Goal: Task Accomplishment & Management: Complete application form

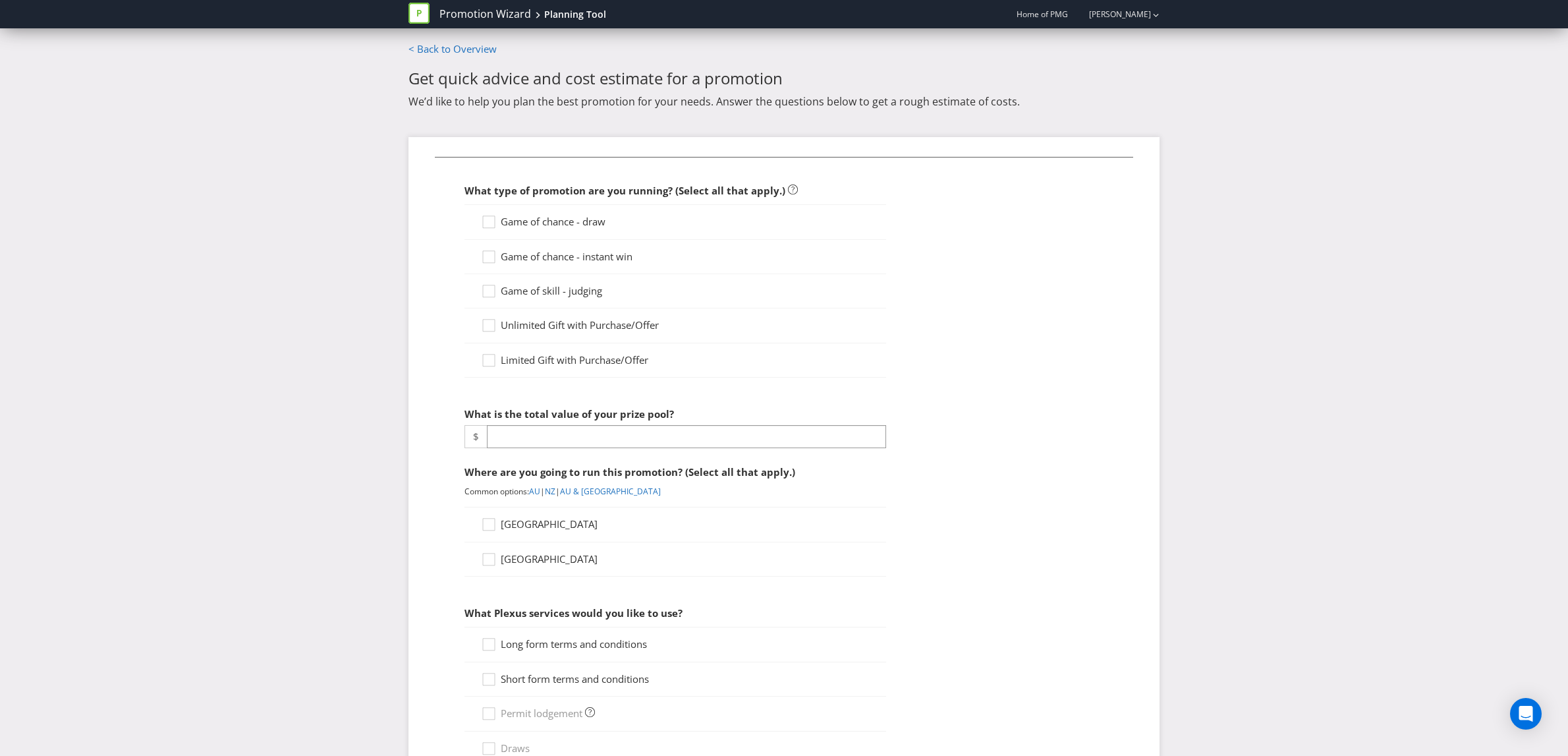
scroll to position [1319, 0]
click at [489, 252] on div at bounding box center [488, 252] width 6 height 6
click at [0, 0] on input "Game of chance - instant win" at bounding box center [0, 0] width 0 height 0
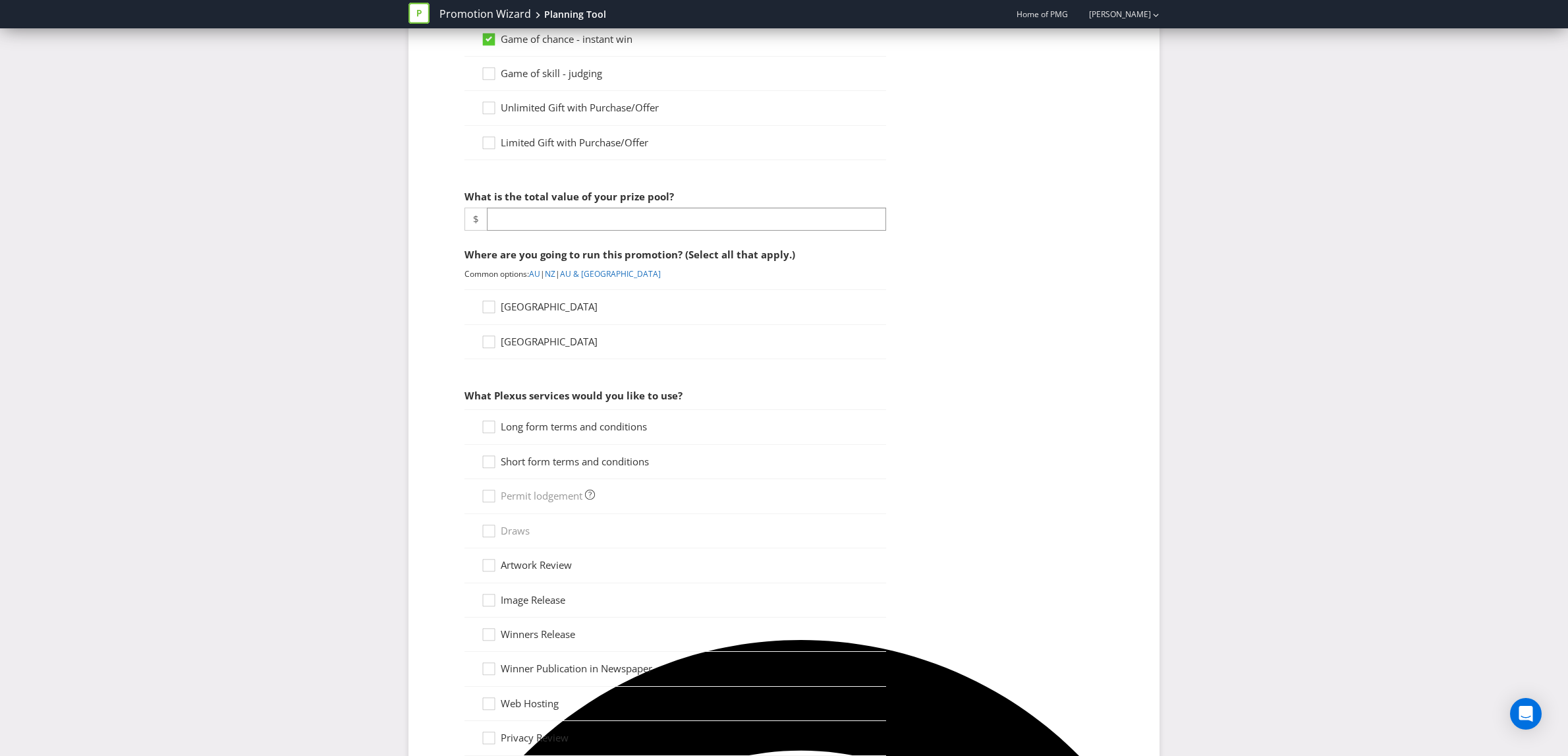
scroll to position [218, 0]
click at [528, 221] on input "number" at bounding box center [686, 218] width 399 height 23
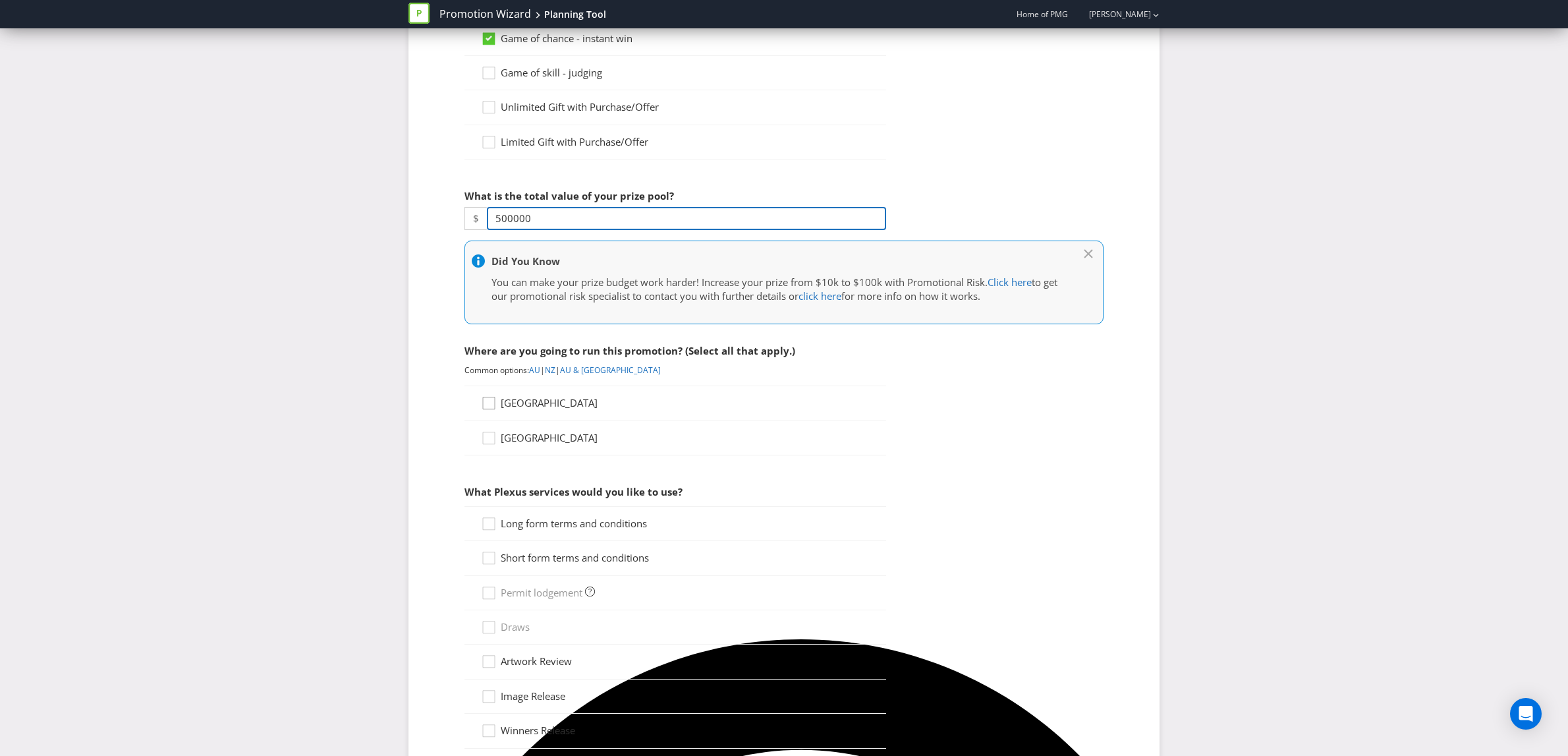
type input "500000"
drag, startPoint x: 490, startPoint y: 408, endPoint x: 494, endPoint y: 426, distance: 18.4
click at [490, 409] on icon at bounding box center [491, 406] width 20 height 20
click at [0, 0] on input "[GEOGRAPHIC_DATA]" at bounding box center [0, 0] width 0 height 0
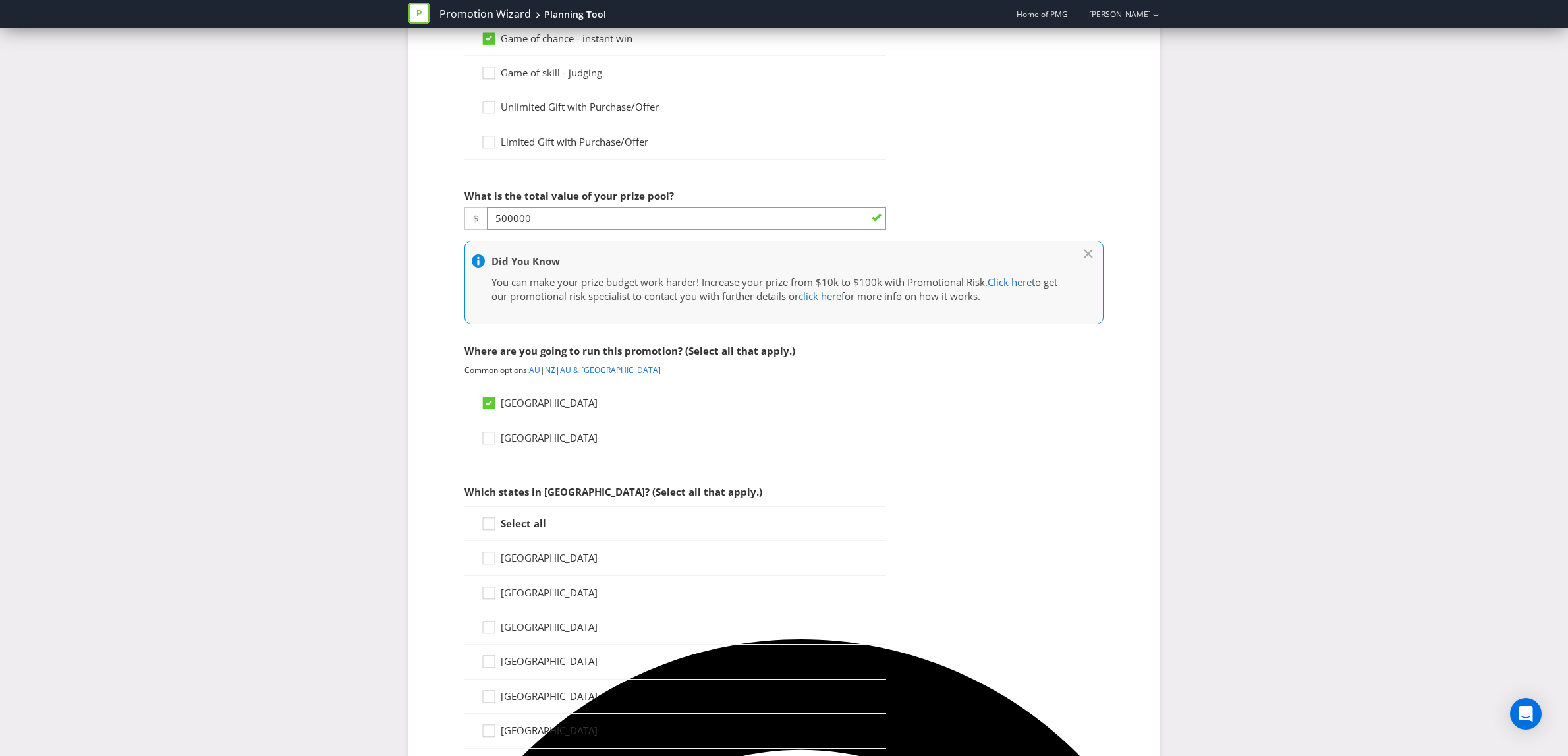
scroll to position [351, 0]
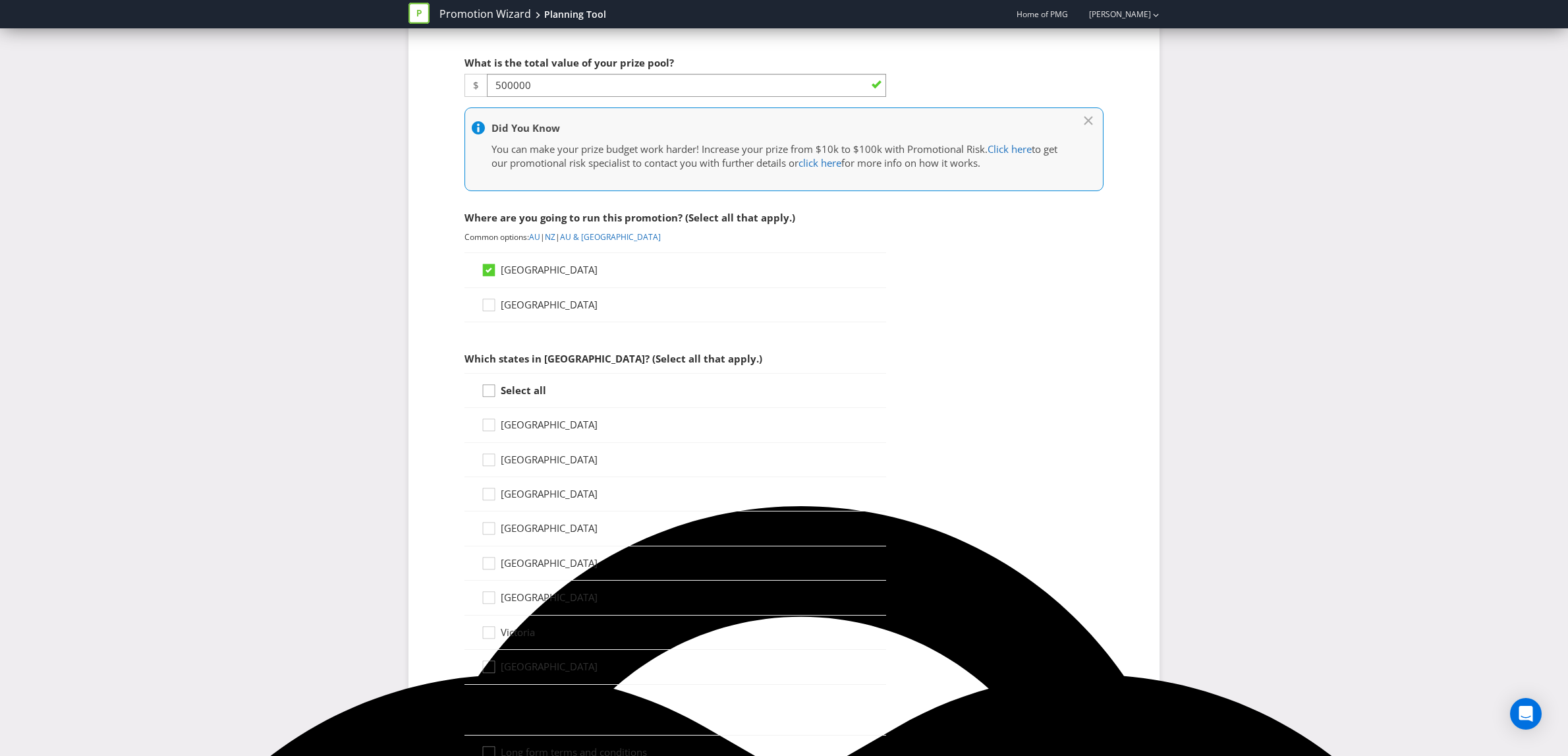
click at [485, 386] on div at bounding box center [488, 385] width 6 height 6
click at [0, 0] on input "Select all" at bounding box center [0, 0] width 0 height 0
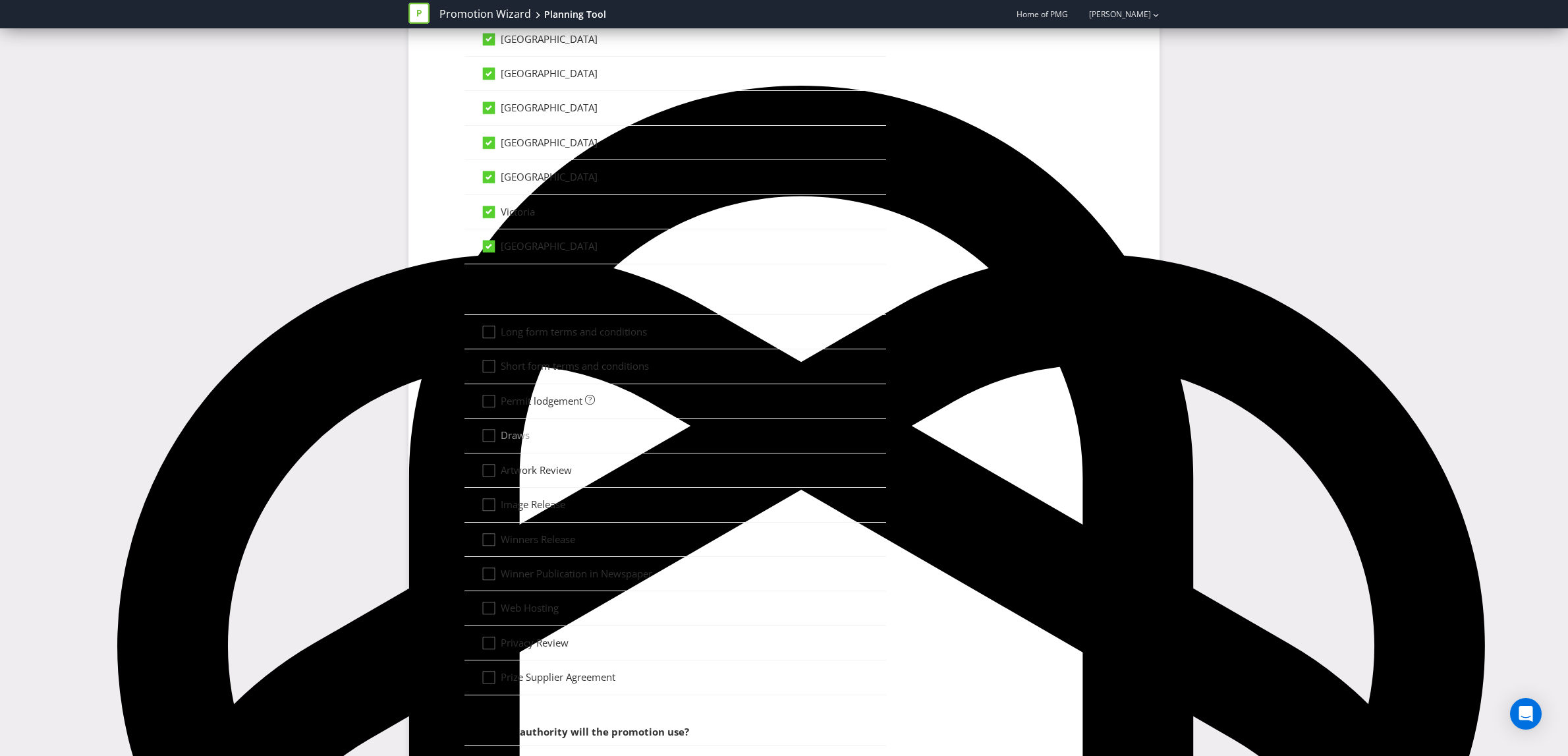
scroll to position [775, 0]
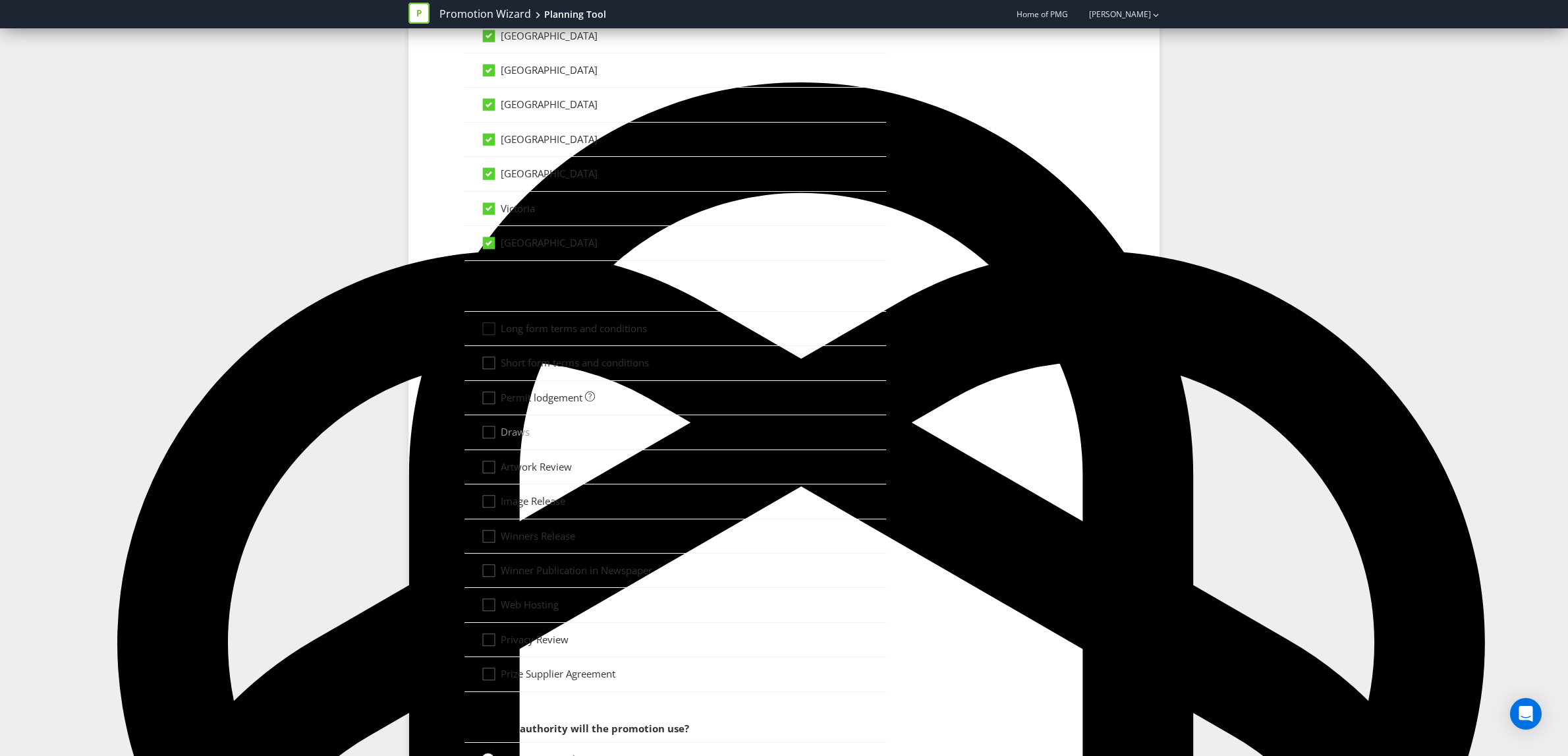
click at [491, 328] on div at bounding box center [488, 323] width 6 height 6
click at [0, 0] on input "Long form terms and conditions" at bounding box center [0, 0] width 0 height 0
click at [494, 368] on icon at bounding box center [488, 363] width 12 height 12
click at [0, 0] on input "Short form terms and conditions" at bounding box center [0, 0] width 0 height 0
click at [492, 396] on div at bounding box center [488, 393] width 6 height 6
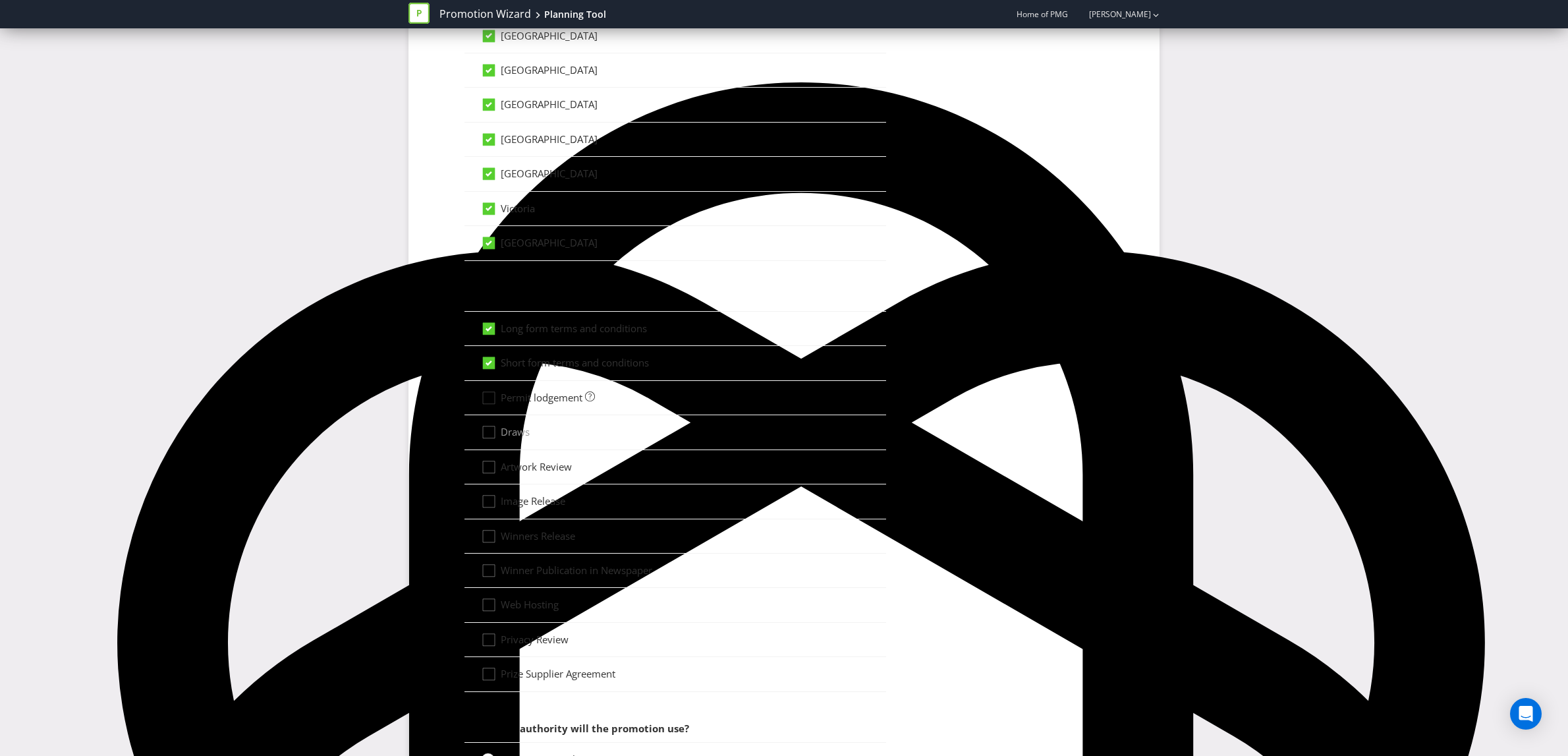
click at [0, 0] on input "Permit lodgement" at bounding box center [0, 0] width 0 height 0
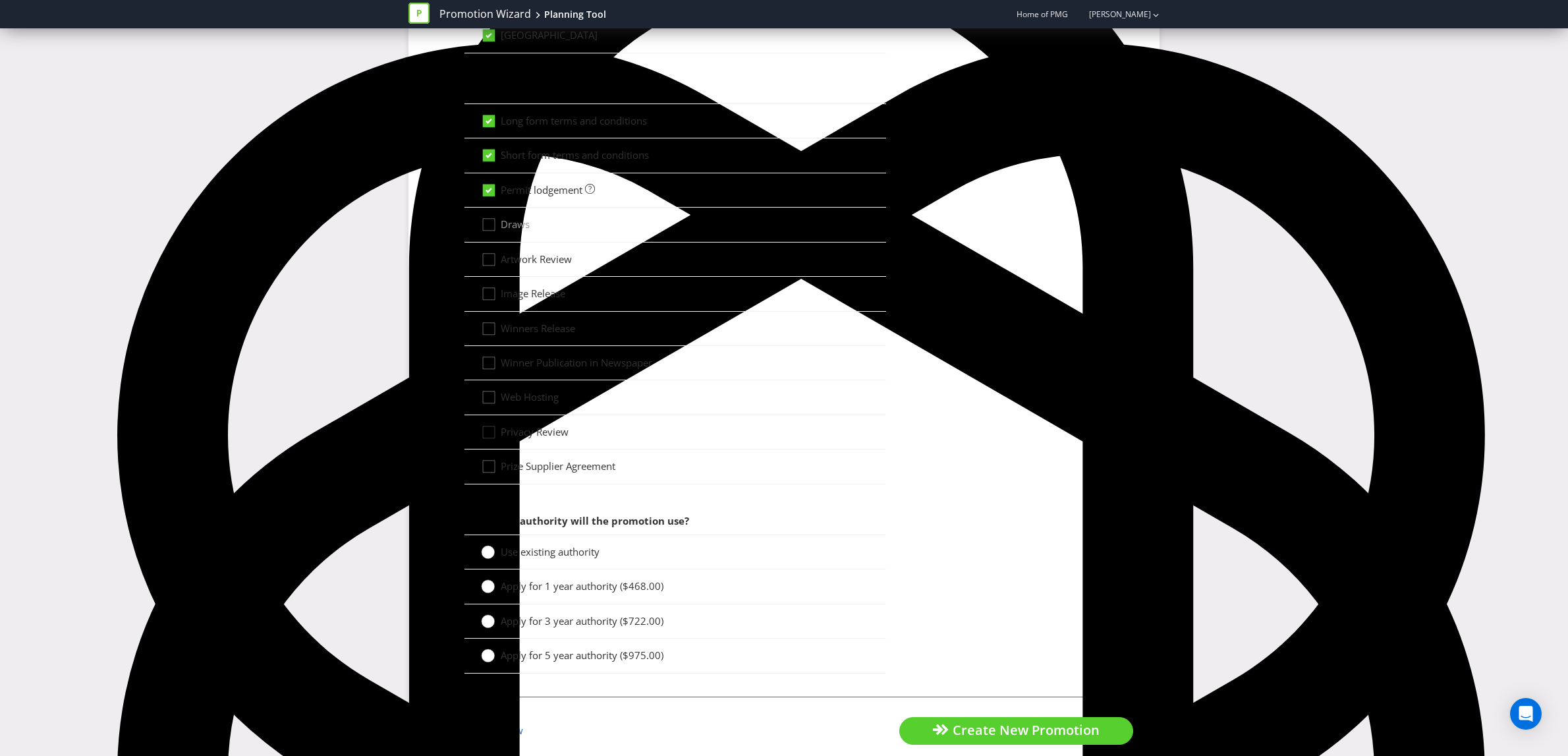
scroll to position [1017, 0]
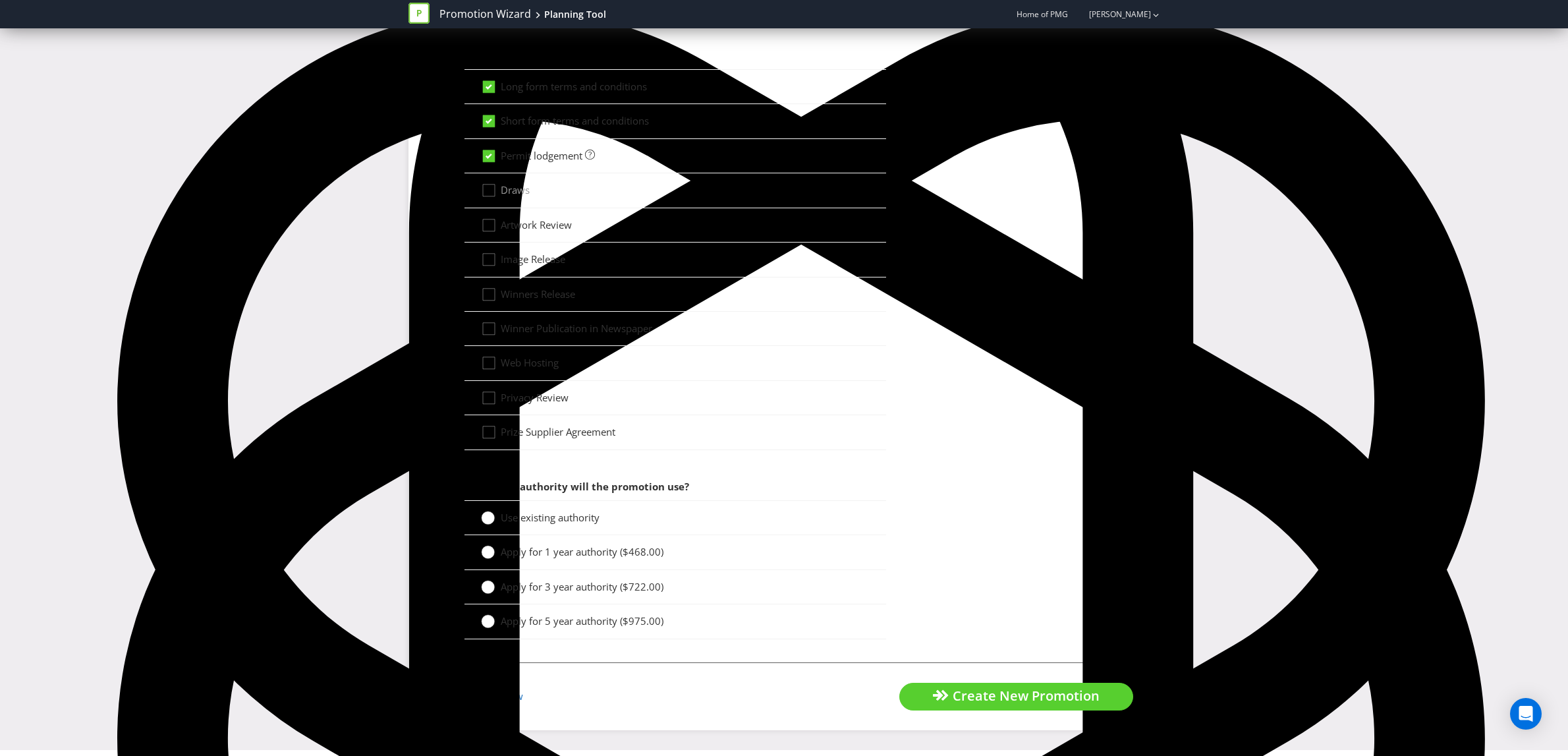
click at [487, 551] on div at bounding box center [487, 547] width 6 height 6
click at [0, 0] on input "Apply for 1 year authority ($468.00)" at bounding box center [0, 0] width 0 height 0
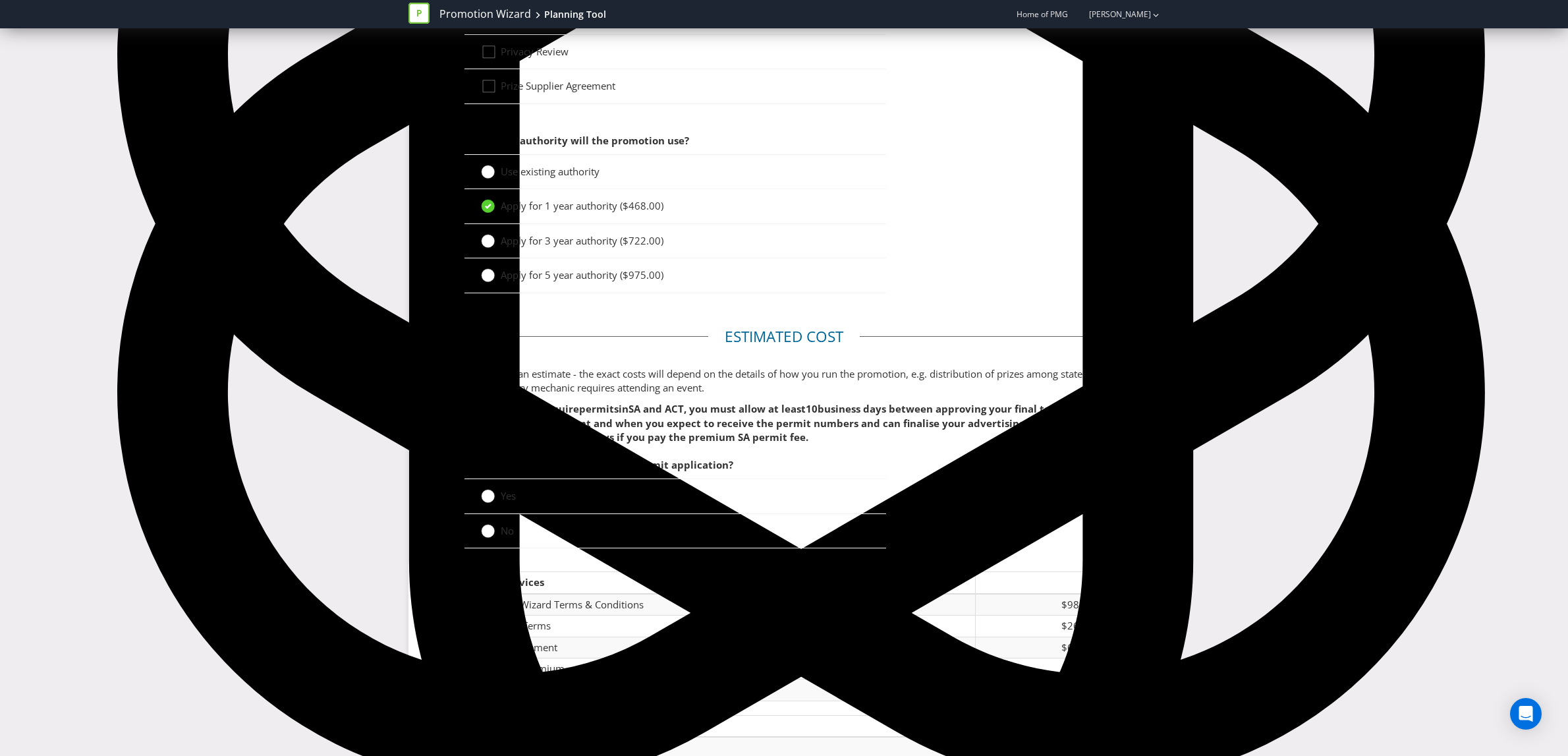
scroll to position [1575, 0]
